Goal: Information Seeking & Learning: Learn about a topic

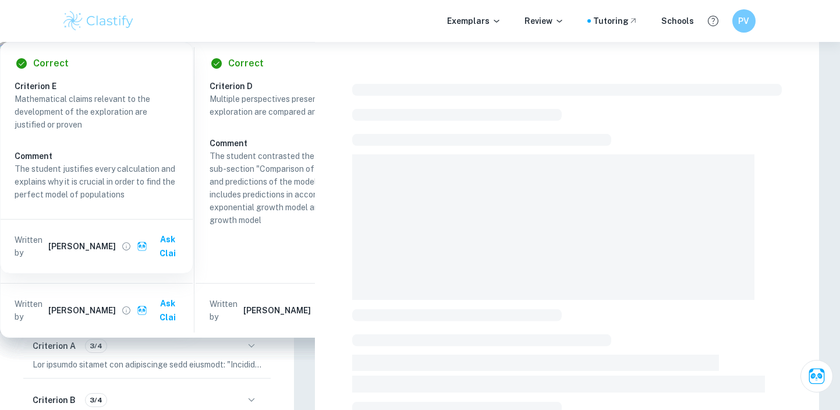
checkbox input "true"
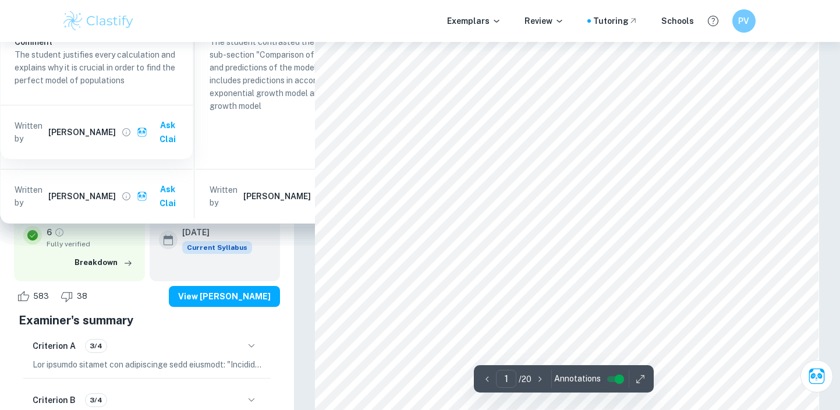
scroll to position [117, 0]
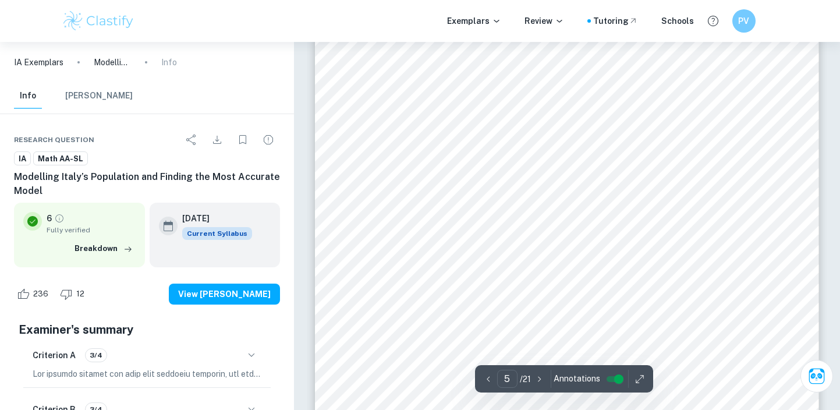
scroll to position [3249, 0]
type input "4"
